Goal: Task Accomplishment & Management: Complete application form

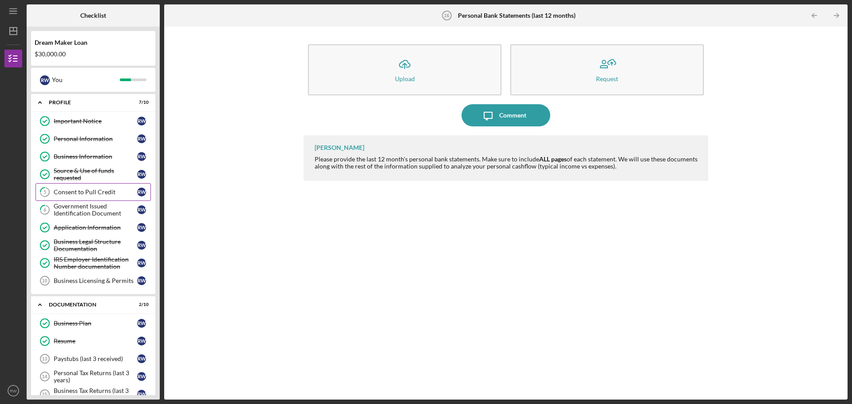
click at [86, 192] on div "Consent to Pull Credit" at bounding box center [95, 192] width 83 height 7
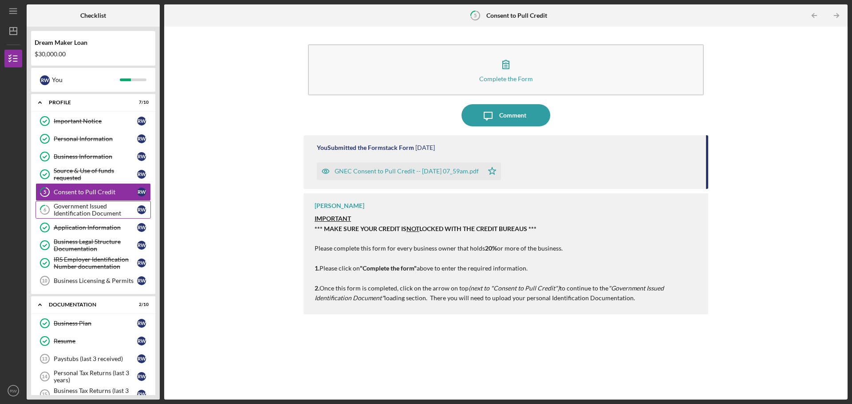
click at [86, 206] on div "Government Issued Identification Document" at bounding box center [95, 210] width 83 height 14
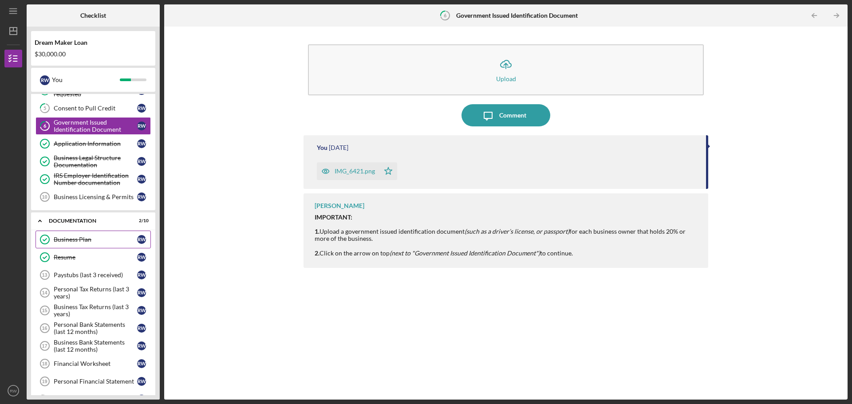
scroll to position [89, 0]
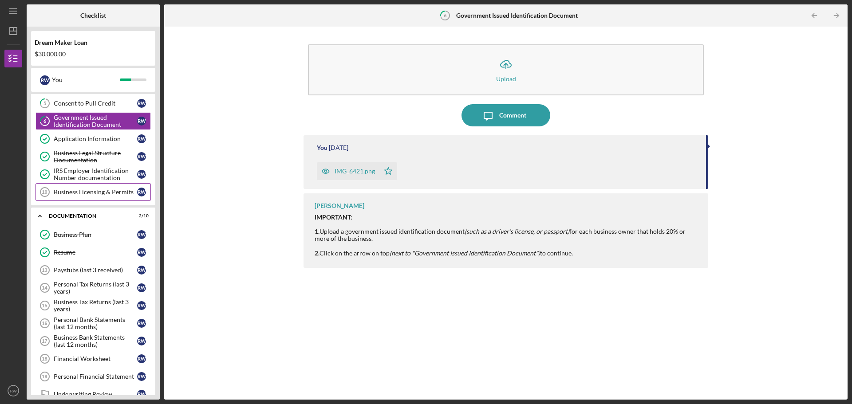
click at [81, 190] on div "Business Licensing & Permits" at bounding box center [95, 192] width 83 height 7
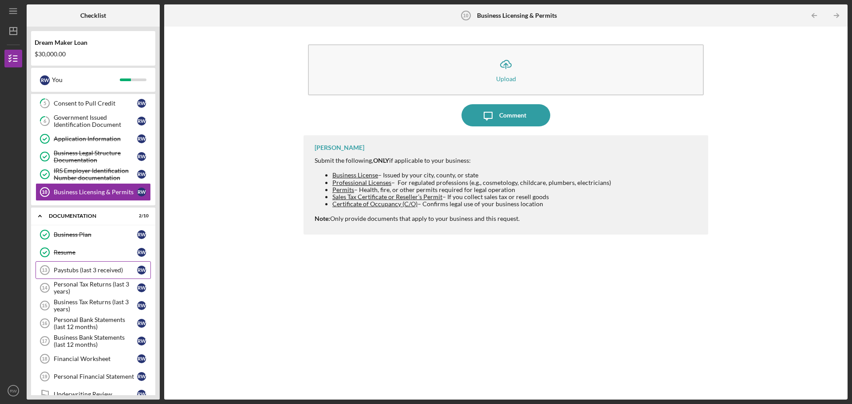
click at [84, 271] on div "Paystubs (last 3 received)" at bounding box center [95, 270] width 83 height 7
